Goal: Transaction & Acquisition: Purchase product/service

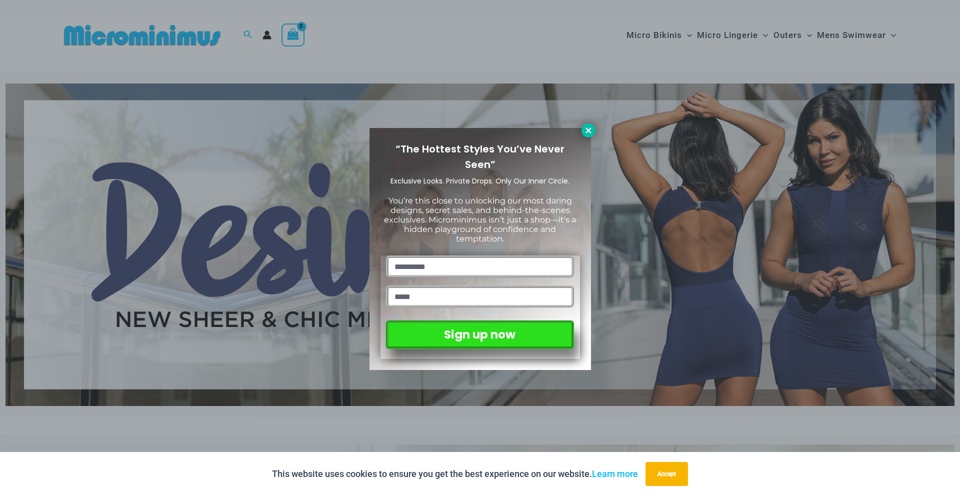
click at [588, 132] on icon at bounding box center [588, 130] width 9 height 9
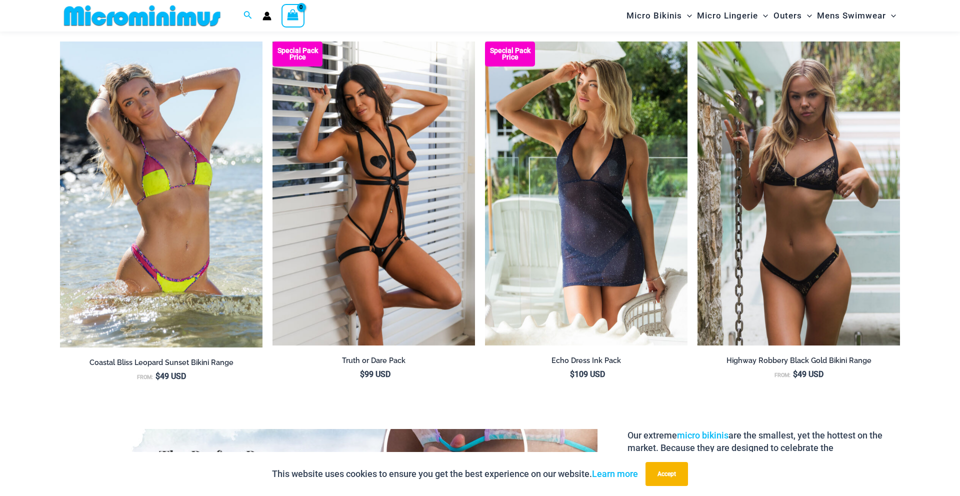
scroll to position [1360, 0]
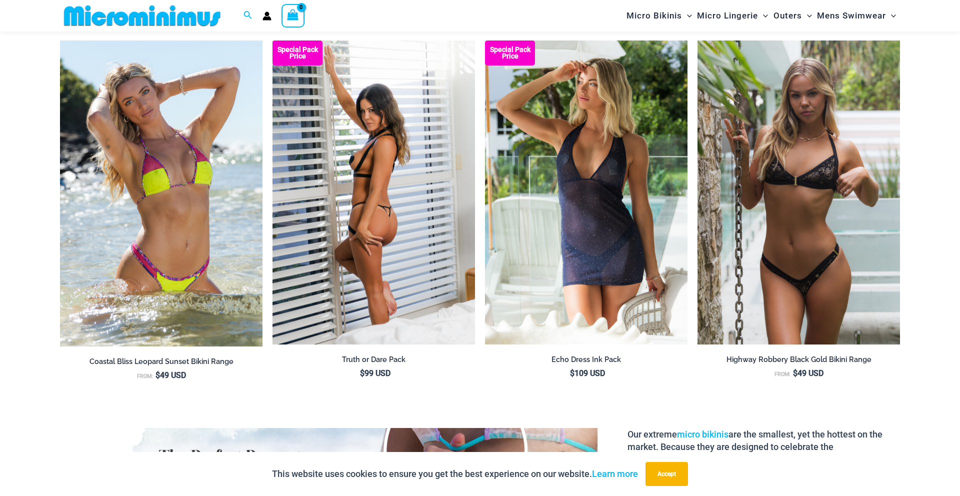
click at [414, 164] on img at bounding box center [374, 193] width 203 height 304
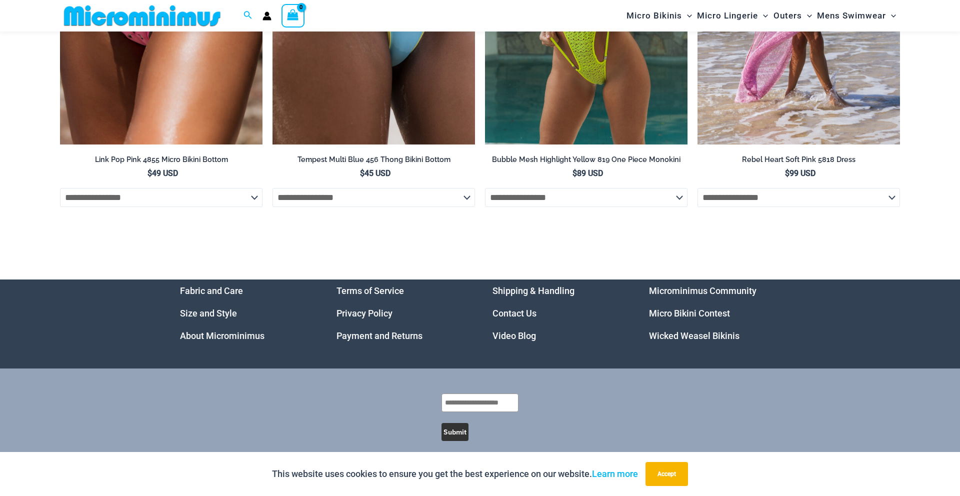
scroll to position [3170, 0]
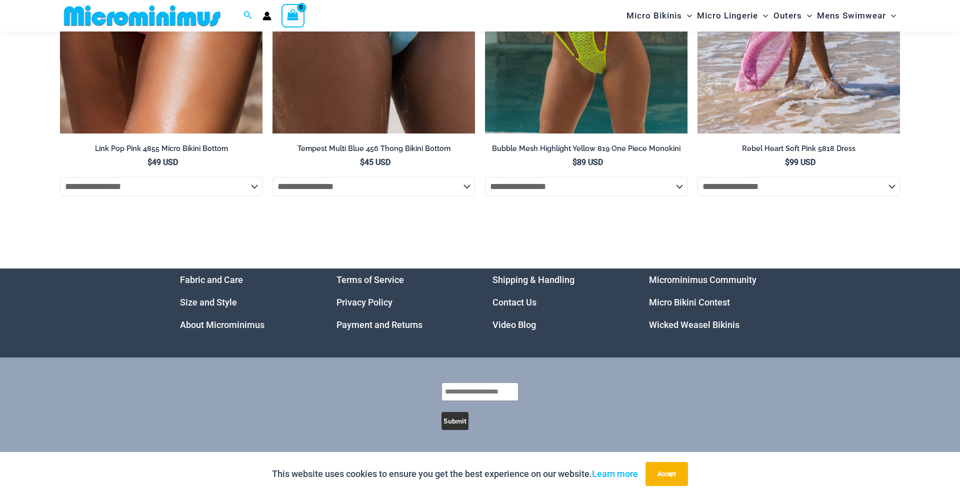
click at [680, 301] on link "Micro Bikini Contest" at bounding box center [689, 302] width 81 height 11
